Goal: Task Accomplishment & Management: Complete application form

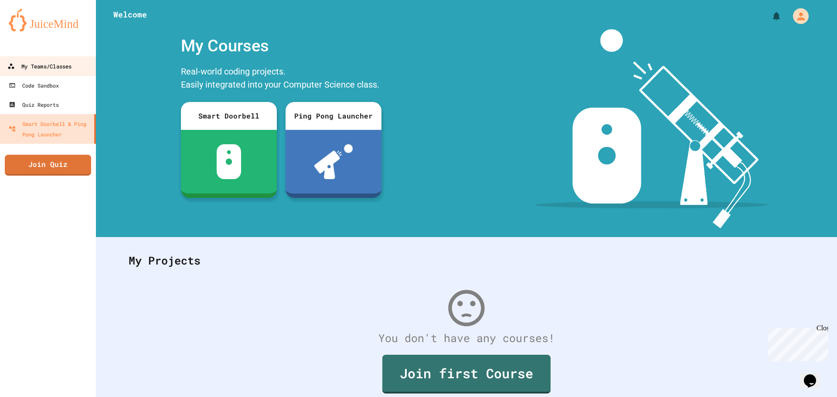
click at [43, 67] on div "My Teams/Classes" at bounding box center [39, 66] width 64 height 11
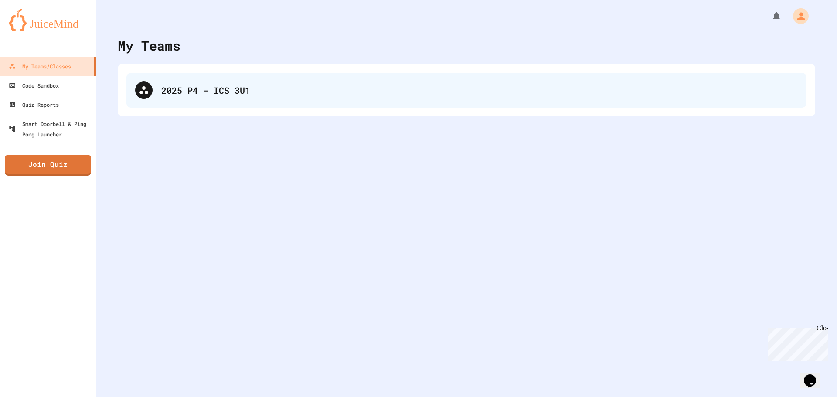
click at [219, 96] on div "2025 P4 - ICS 3U1" at bounding box center [479, 90] width 636 height 13
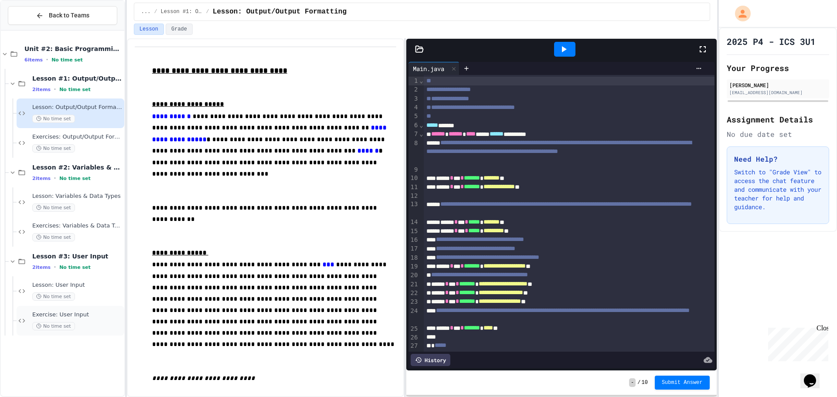
click at [57, 308] on div "Exercise: User Input No time set" at bounding box center [71, 321] width 108 height 30
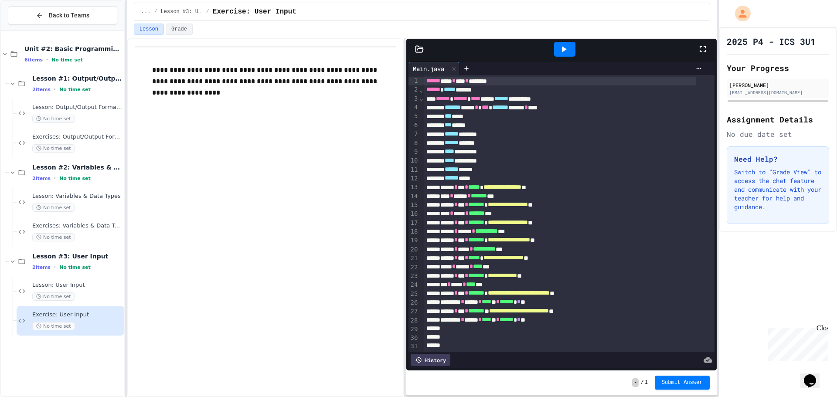
click at [564, 47] on icon at bounding box center [563, 49] width 10 height 10
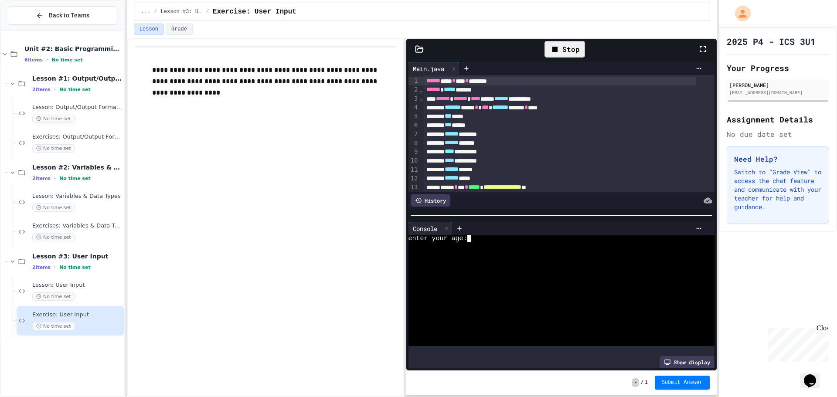
click at [476, 236] on div "enter your age:" at bounding box center [553, 238] width 290 height 7
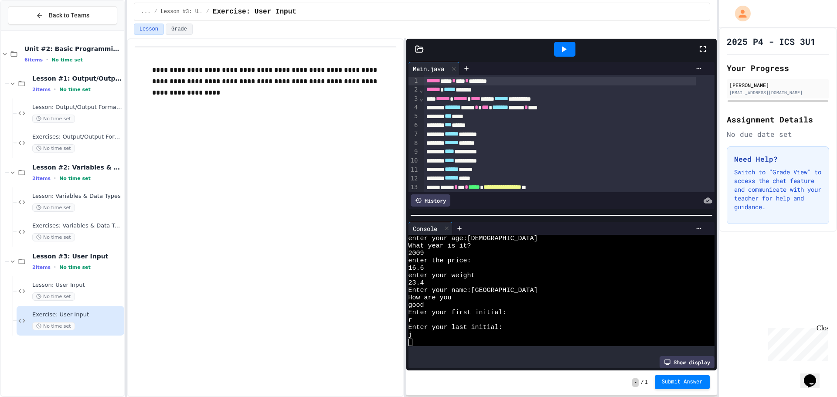
click at [684, 380] on span "Submit Answer" at bounding box center [681, 382] width 41 height 7
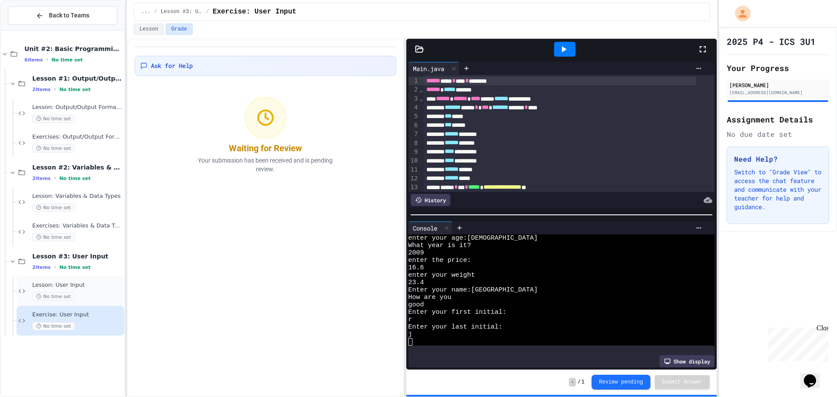
click at [72, 289] on div "Lesson: User Input No time set" at bounding box center [77, 290] width 90 height 19
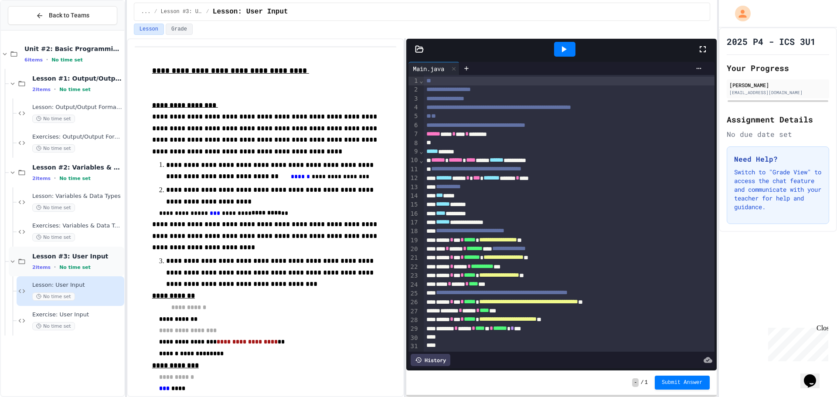
click at [65, 260] on span "Lesson #3: User Input" at bounding box center [77, 256] width 90 height 8
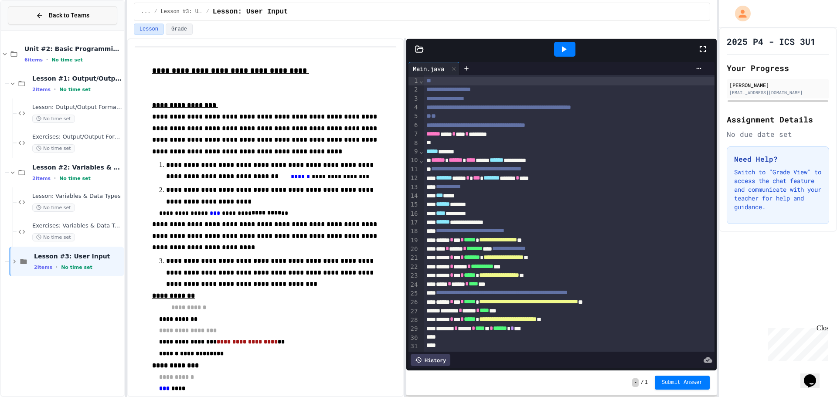
click at [66, 17] on span "Back to Teams" at bounding box center [69, 15] width 41 height 9
